Goal: Navigation & Orientation: Go to known website

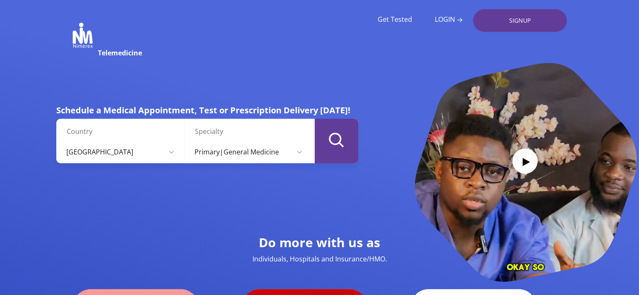
click at [296, 51] on div "Get Tested LOGIN SIGNUP TeleMED" at bounding box center [330, 33] width 474 height 49
click at [69, 153] on select "[GEOGRAPHIC_DATA] [GEOGRAPHIC_DATA]" at bounding box center [120, 152] width 119 height 23
click at [61, 141] on select "[GEOGRAPHIC_DATA] [GEOGRAPHIC_DATA]" at bounding box center [120, 152] width 119 height 23
click at [448, 21] on link "LOGIN" at bounding box center [449, 20] width 28 height 8
